Goal: Information Seeking & Learning: Understand process/instructions

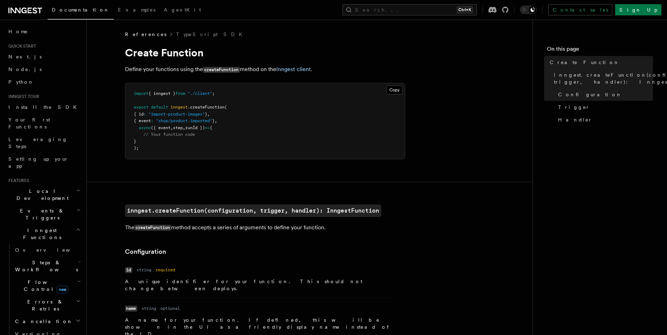
click at [219, 71] on code "createFunction" at bounding box center [221, 70] width 37 height 6
click at [162, 93] on span "{ inngest }" at bounding box center [161, 93] width 27 height 5
drag, startPoint x: 162, startPoint y: 93, endPoint x: 167, endPoint y: 93, distance: 4.9
click at [163, 93] on span "{ inngest }" at bounding box center [161, 93] width 27 height 5
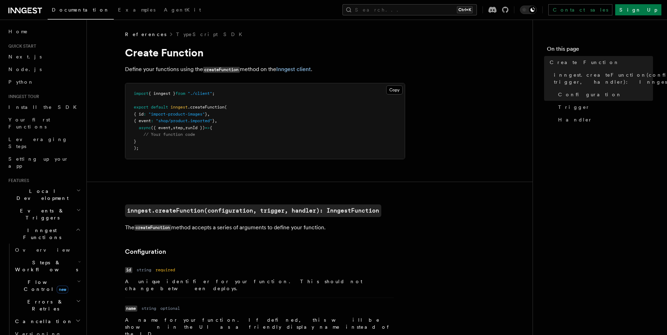
click at [202, 95] on span ""./client"" at bounding box center [200, 93] width 25 height 5
click at [203, 95] on span ""./client"" at bounding box center [200, 93] width 25 height 5
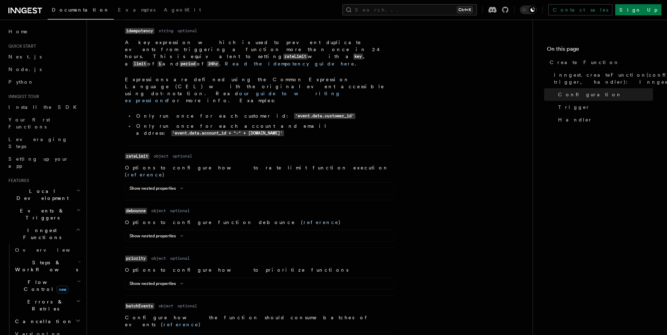
scroll to position [455, 0]
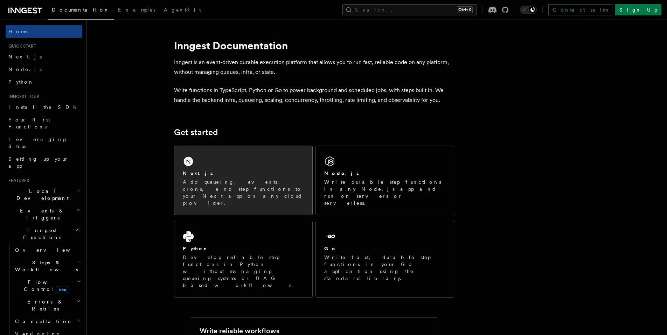
click at [225, 183] on p "Add queueing, events, crons, and step functions to your Next app on any cloud p…" at bounding box center [243, 193] width 121 height 28
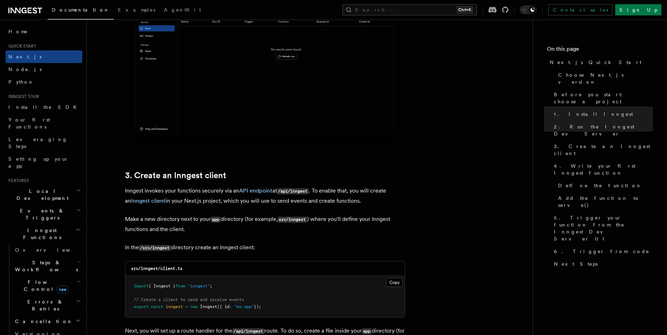
scroll to position [770, 0]
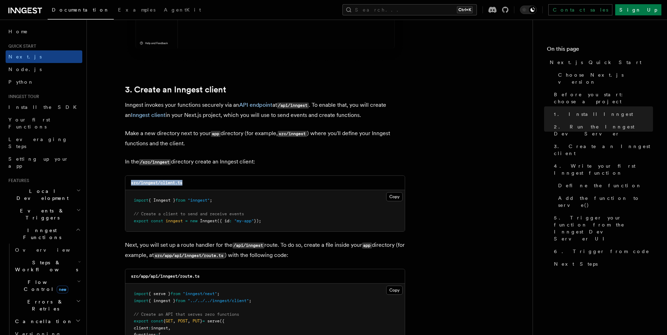
drag, startPoint x: 128, startPoint y: 183, endPoint x: 224, endPoint y: 184, distance: 95.9
click at [195, 182] on div "src/inngest/client.ts" at bounding box center [264, 183] width 279 height 14
click at [331, 160] on p "In the /src/inngest directory create an Inngest client:" at bounding box center [265, 162] width 280 height 10
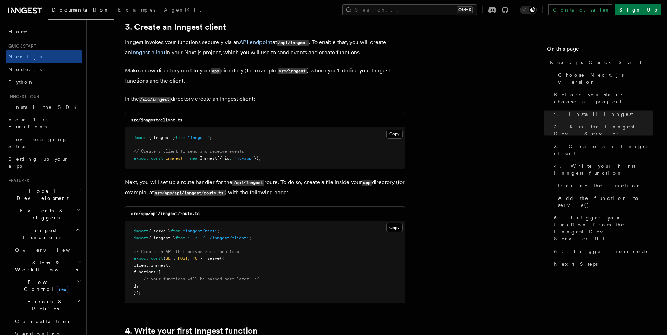
scroll to position [840, 0]
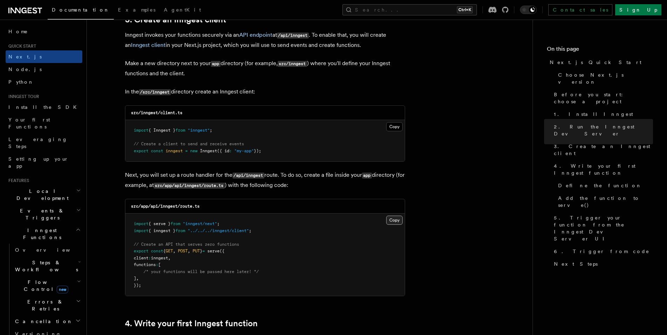
click at [392, 219] on button "Copy Copied" at bounding box center [394, 220] width 16 height 9
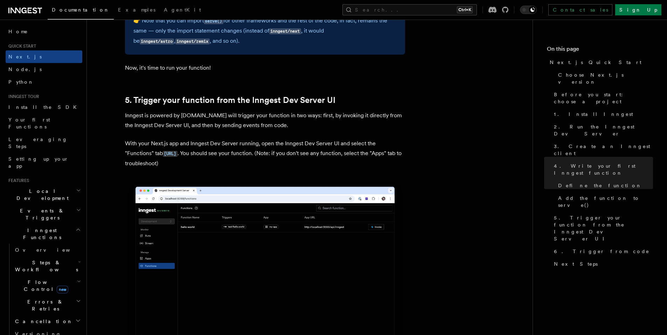
scroll to position [1575, 0]
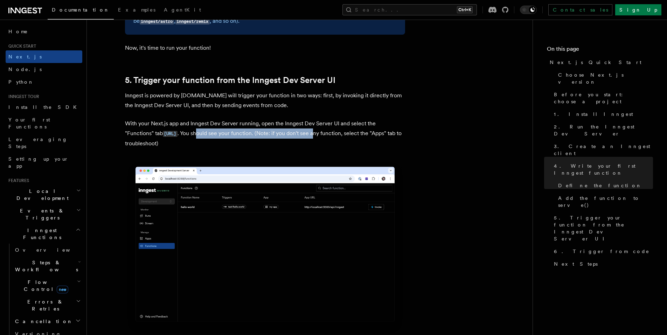
drag, startPoint x: 233, startPoint y: 134, endPoint x: 350, endPoint y: 133, distance: 116.6
click at [349, 133] on p "With your Next.js app and Inngest Dev Server running, open the Inngest Dev Serv…" at bounding box center [265, 134] width 280 height 30
drag, startPoint x: 347, startPoint y: 147, endPoint x: 302, endPoint y: 135, distance: 46.2
click at [347, 147] on p "With your Next.js app and Inngest Dev Server running, open the Inngest Dev Serv…" at bounding box center [265, 134] width 280 height 30
drag, startPoint x: 301, startPoint y: 131, endPoint x: 375, endPoint y: 132, distance: 73.5
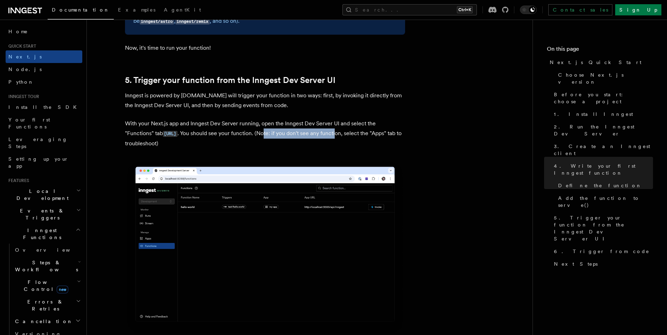
click at [373, 131] on p "With your Next.js app and Inngest Dev Server running, open the Inngest Dev Serv…" at bounding box center [265, 134] width 280 height 30
click at [380, 145] on p "With your Next.js app and Inngest Dev Server running, open the Inngest Dev Serv…" at bounding box center [265, 134] width 280 height 30
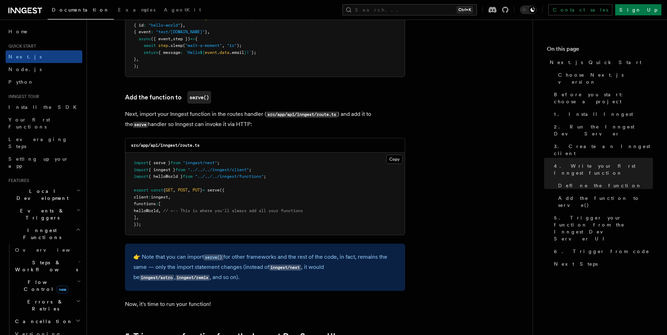
scroll to position [1260, 0]
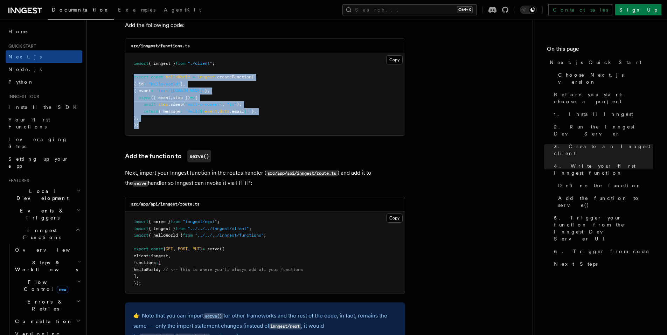
drag, startPoint x: 133, startPoint y: 75, endPoint x: 149, endPoint y: 124, distance: 51.1
click at [149, 124] on pre "import { inngest } from "./client" ; export const helloWorld = inngest .createF…" at bounding box center [264, 94] width 279 height 82
copy code "export const helloWorld = inngest .createFunction ( { id : "hello-world" } , { …"
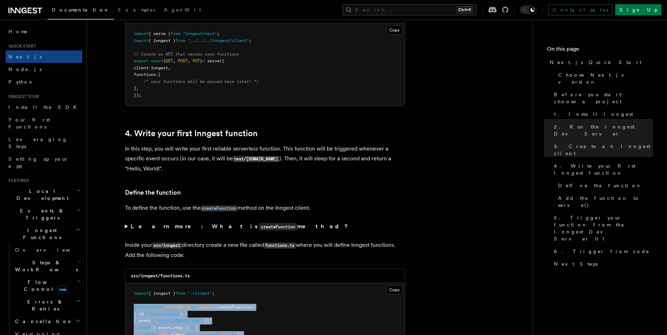
scroll to position [1050, 0]
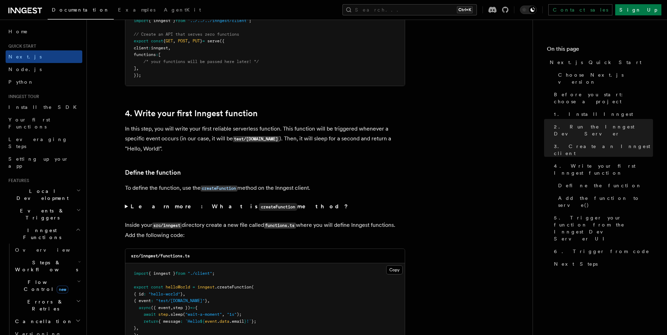
click at [249, 153] on p "In this step, you will write your first reliable serverless function. This func…" at bounding box center [265, 139] width 280 height 30
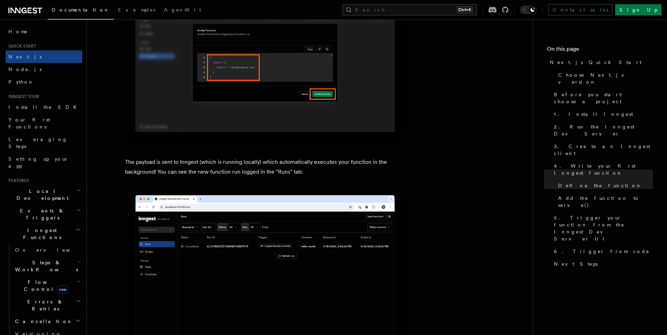
scroll to position [2275, 0]
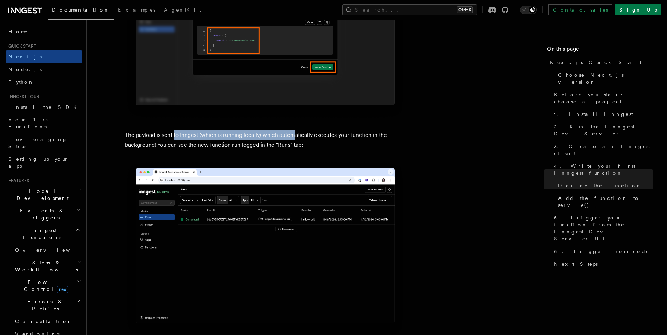
drag, startPoint x: 215, startPoint y: 131, endPoint x: 304, endPoint y: 137, distance: 88.7
click at [295, 132] on p "The payload is sent to Inngest (which is running locally) which automatically e…" at bounding box center [265, 140] width 280 height 20
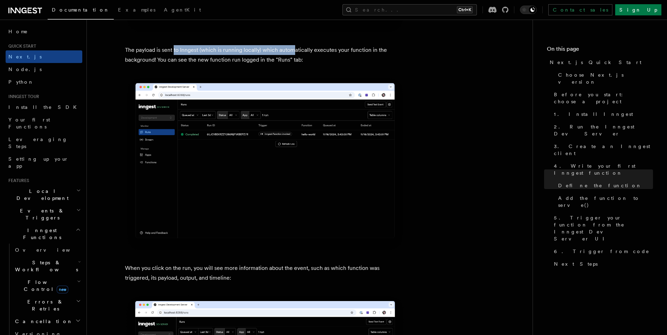
scroll to position [2485, 0]
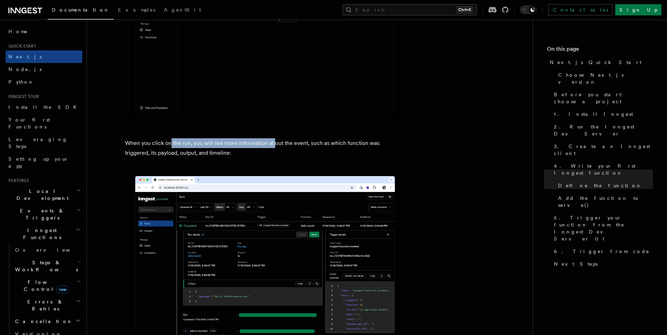
drag, startPoint x: 174, startPoint y: 141, endPoint x: 275, endPoint y: 146, distance: 101.3
click at [272, 141] on p "When you click on the run, you will see more information about the event, such …" at bounding box center [265, 148] width 280 height 20
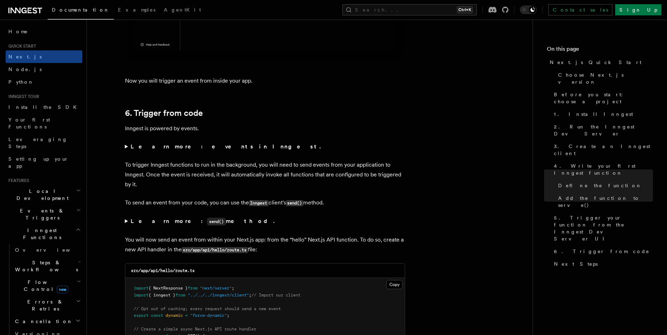
scroll to position [3465, 0]
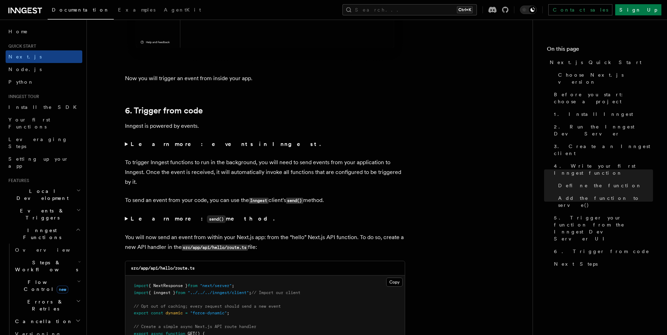
click at [127, 143] on summary "Learn more: events in Inngest." at bounding box center [265, 144] width 280 height 10
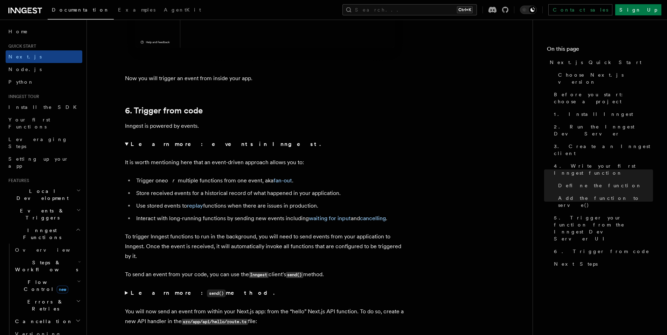
click at [126, 143] on summary "Learn more: events in Inngest." at bounding box center [265, 144] width 280 height 10
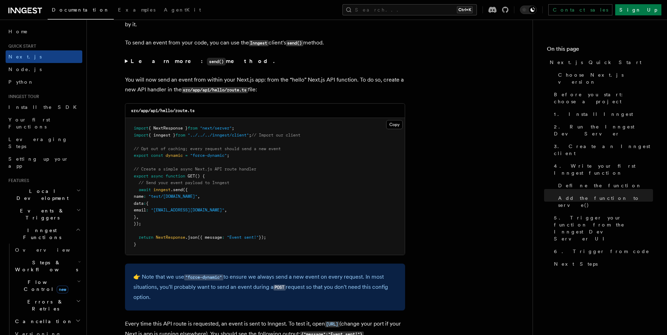
scroll to position [3605, 0]
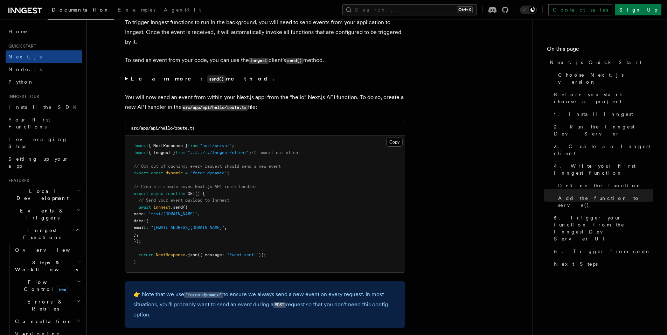
click at [288, 229] on pre "import { NextResponse } from "next/server" ; import { inngest } from "../../../…" at bounding box center [264, 203] width 279 height 137
drag, startPoint x: 156, startPoint y: 151, endPoint x: 195, endPoint y: 154, distance: 38.9
click at [196, 151] on span "import { inngest } from "../../../inngest/client" ; // Import our client" at bounding box center [217, 152] width 167 height 5
drag, startPoint x: 166, startPoint y: 169, endPoint x: 239, endPoint y: 173, distance: 73.3
click at [223, 170] on pre "import { NextResponse } from "next/server" ; import { inngest } from "../../../…" at bounding box center [264, 203] width 279 height 137
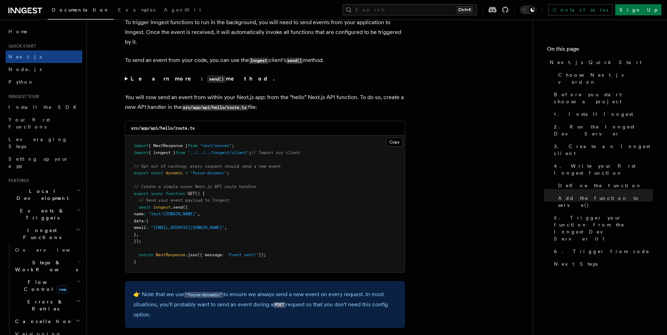
click at [240, 174] on pre "import { NextResponse } from "next/server" ; import { inngest } from "../../../…" at bounding box center [264, 203] width 279 height 137
drag, startPoint x: 244, startPoint y: 173, endPoint x: 131, endPoint y: 174, distance: 112.7
click at [131, 174] on pre "import { NextResponse } from "next/server" ; import { inngest } from "../../../…" at bounding box center [264, 203] width 279 height 137
copy span "export const dynamic = "force-dynamic" ;"
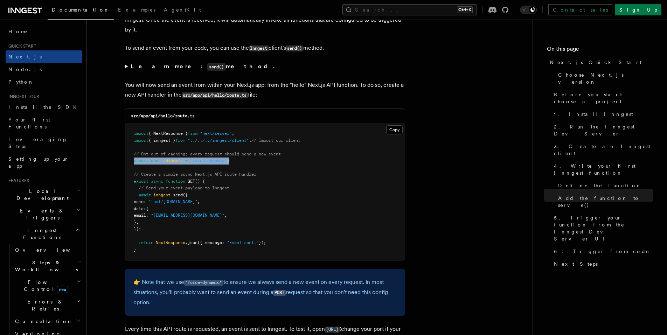
scroll to position [3570, 0]
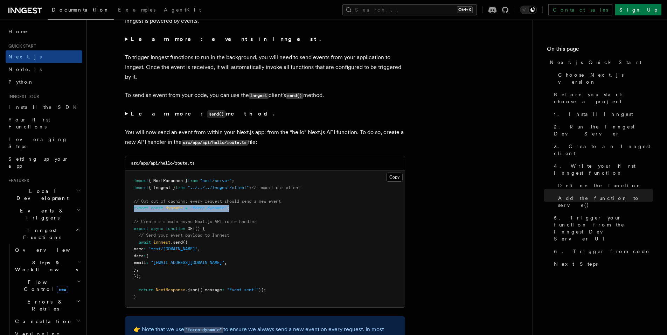
copy span "export const dynamic = "force-dynamic" ;"
click at [202, 206] on span ""force-dynamic"" at bounding box center [208, 207] width 37 height 5
click at [174, 207] on span "dynamic" at bounding box center [174, 207] width 17 height 5
copy span "dynamic"
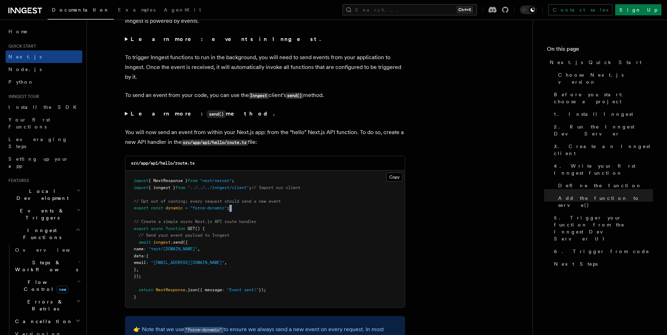
drag, startPoint x: 245, startPoint y: 206, endPoint x: 126, endPoint y: 212, distance: 119.1
click at [126, 212] on pre "import { NextResponse } from "next/server" ; import { inngest } from "../../../…" at bounding box center [264, 238] width 279 height 137
copy code
click at [242, 209] on pre "import { NextResponse } from "next/server" ; import { inngest } from "../../../…" at bounding box center [264, 238] width 279 height 137
drag, startPoint x: 231, startPoint y: 206, endPoint x: 131, endPoint y: 210, distance: 100.5
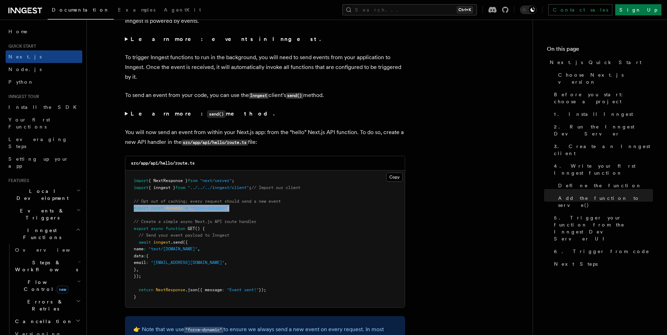
click at [131, 210] on pre "import { NextResponse } from "next/server" ; import { inngest } from "../../../…" at bounding box center [264, 238] width 279 height 137
copy span "export const dynamic = "force-dynamic" ;"
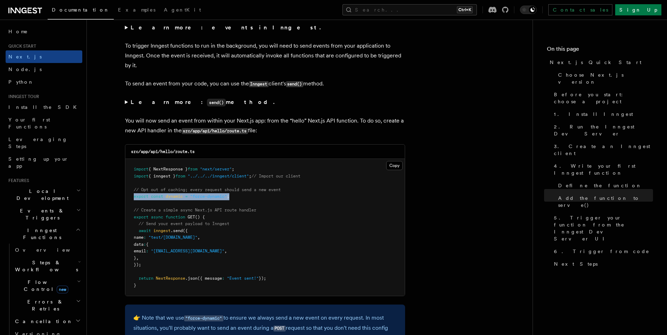
scroll to position [3605, 0]
